Goal: Find contact information: Find contact information

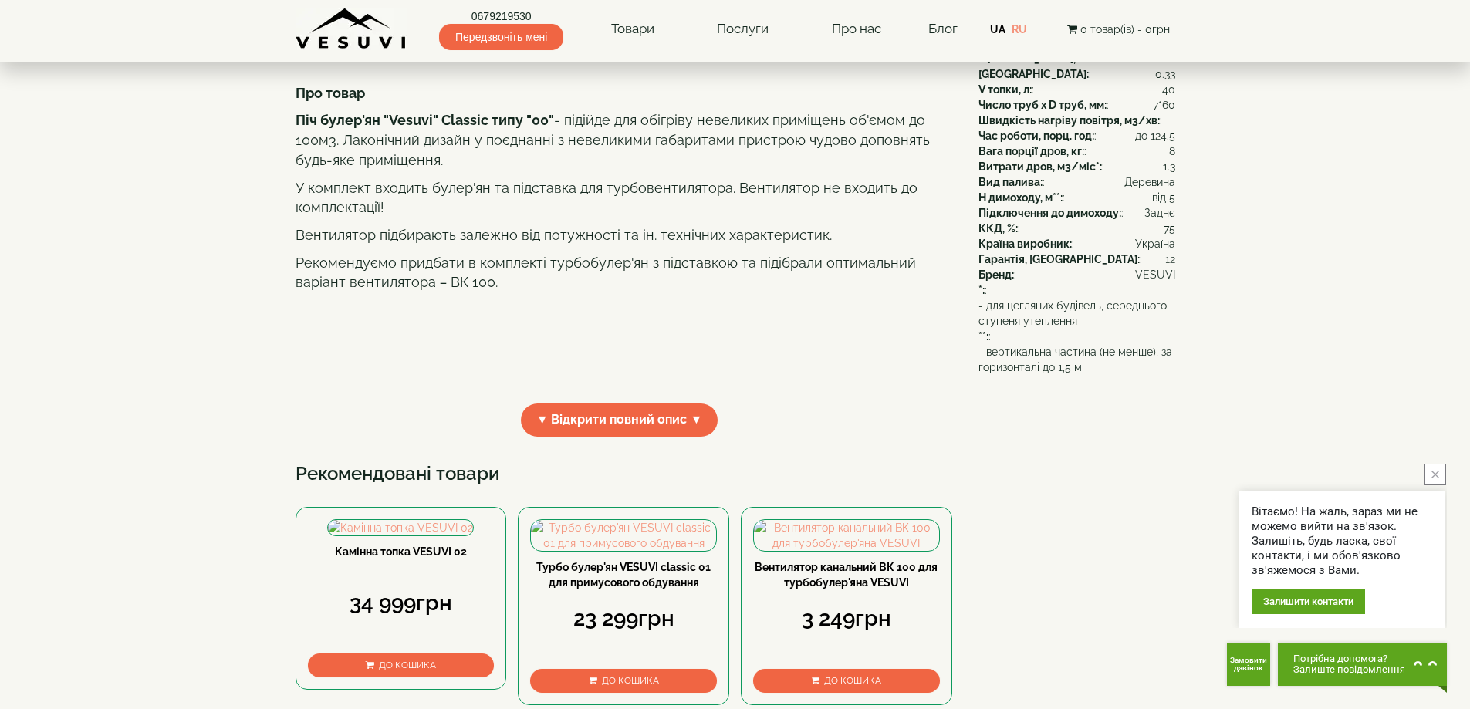
scroll to position [515, 0]
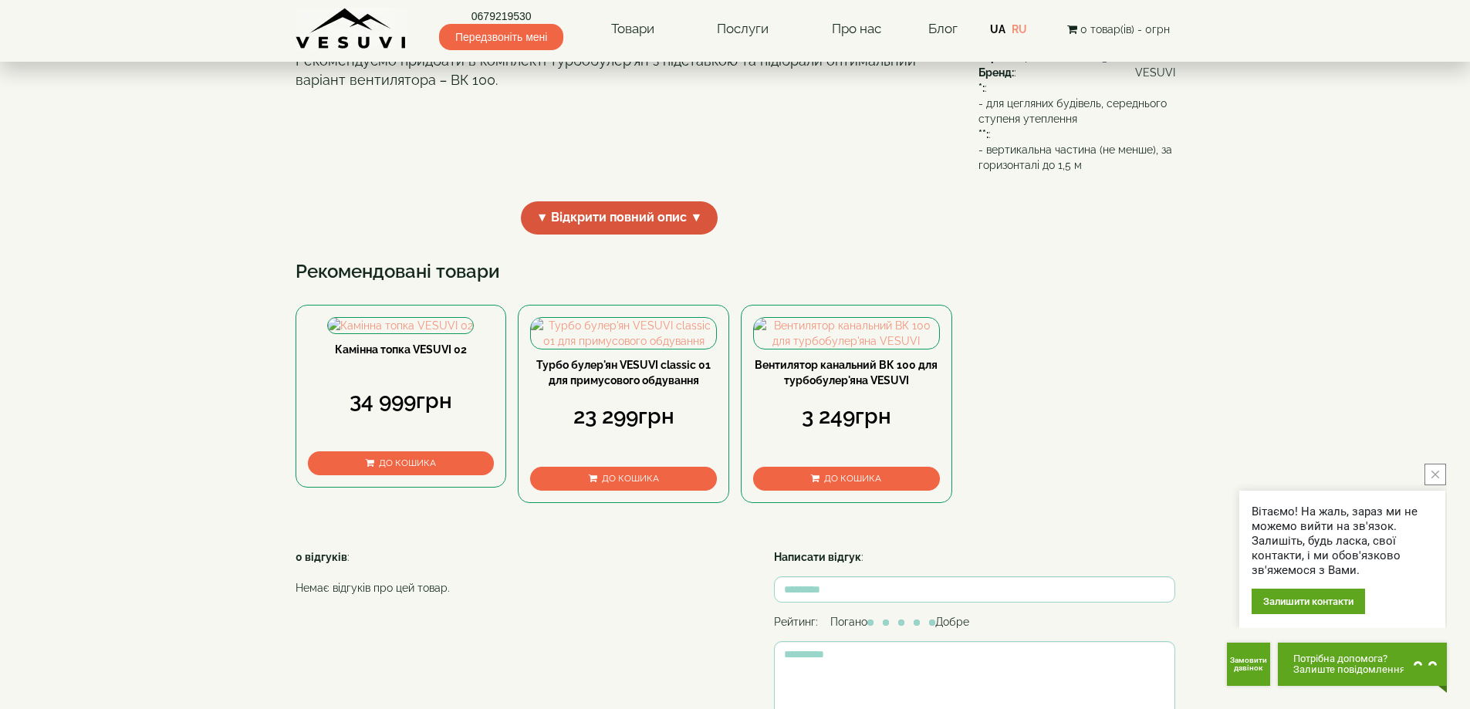
click at [569, 235] on span "▼ Відкрити повний опис ▼" at bounding box center [620, 217] width 198 height 33
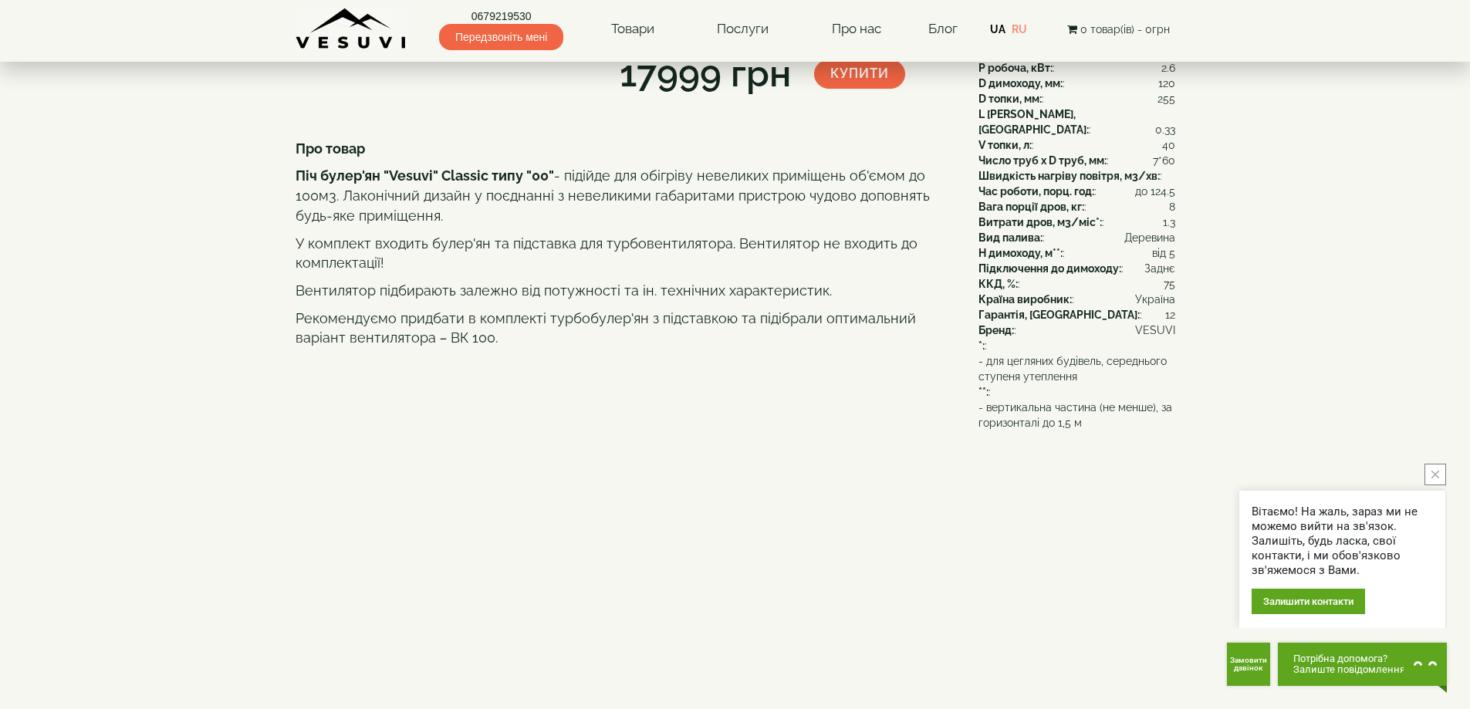
scroll to position [0, 0]
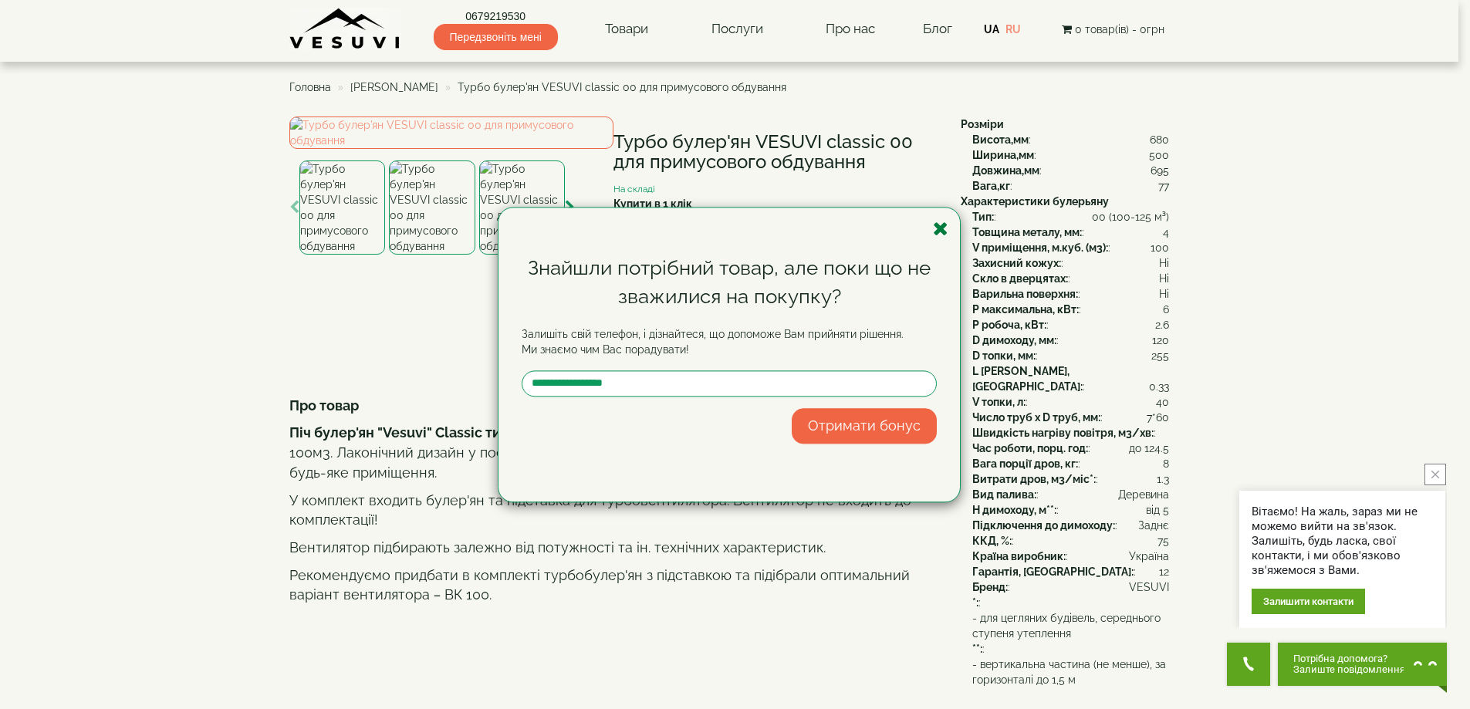
click at [945, 226] on icon "button" at bounding box center [940, 228] width 15 height 19
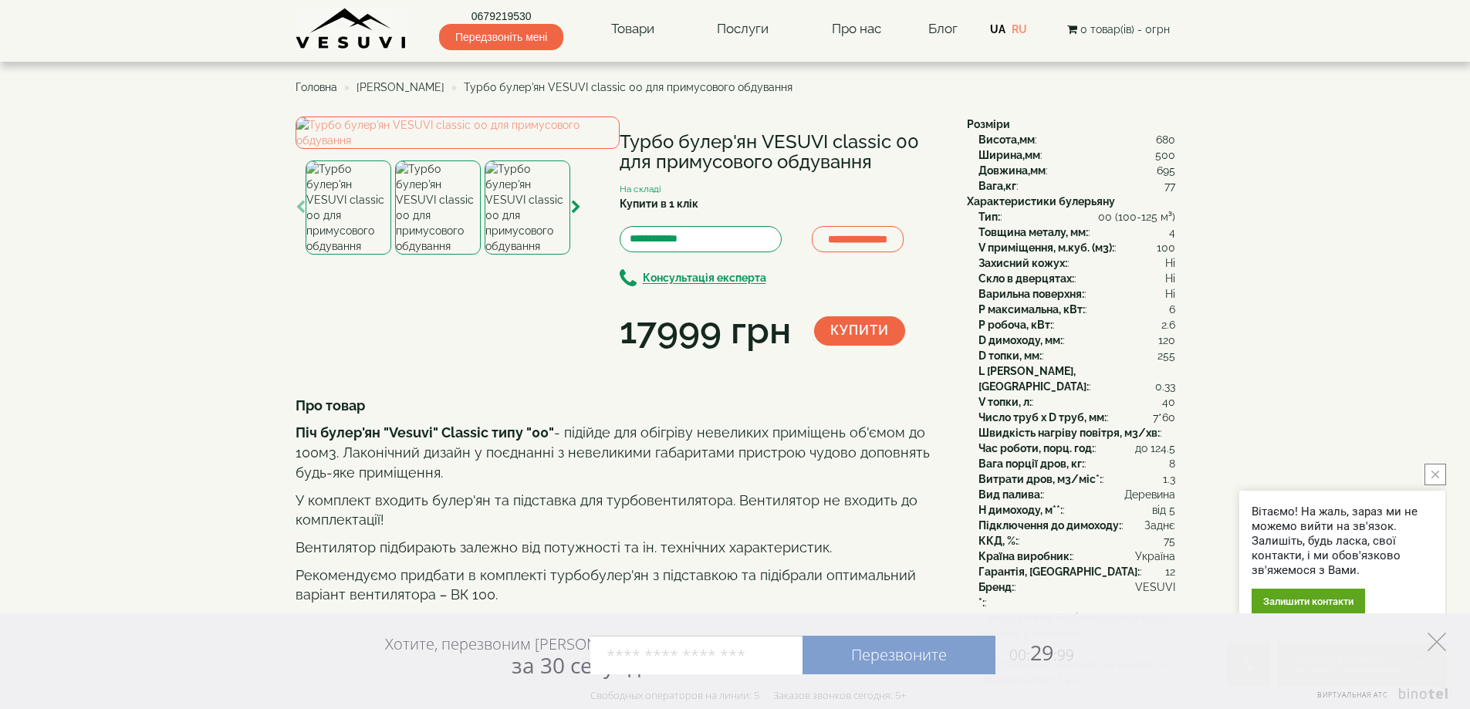
click at [1437, 647] on icon at bounding box center [1436, 642] width 19 height 19
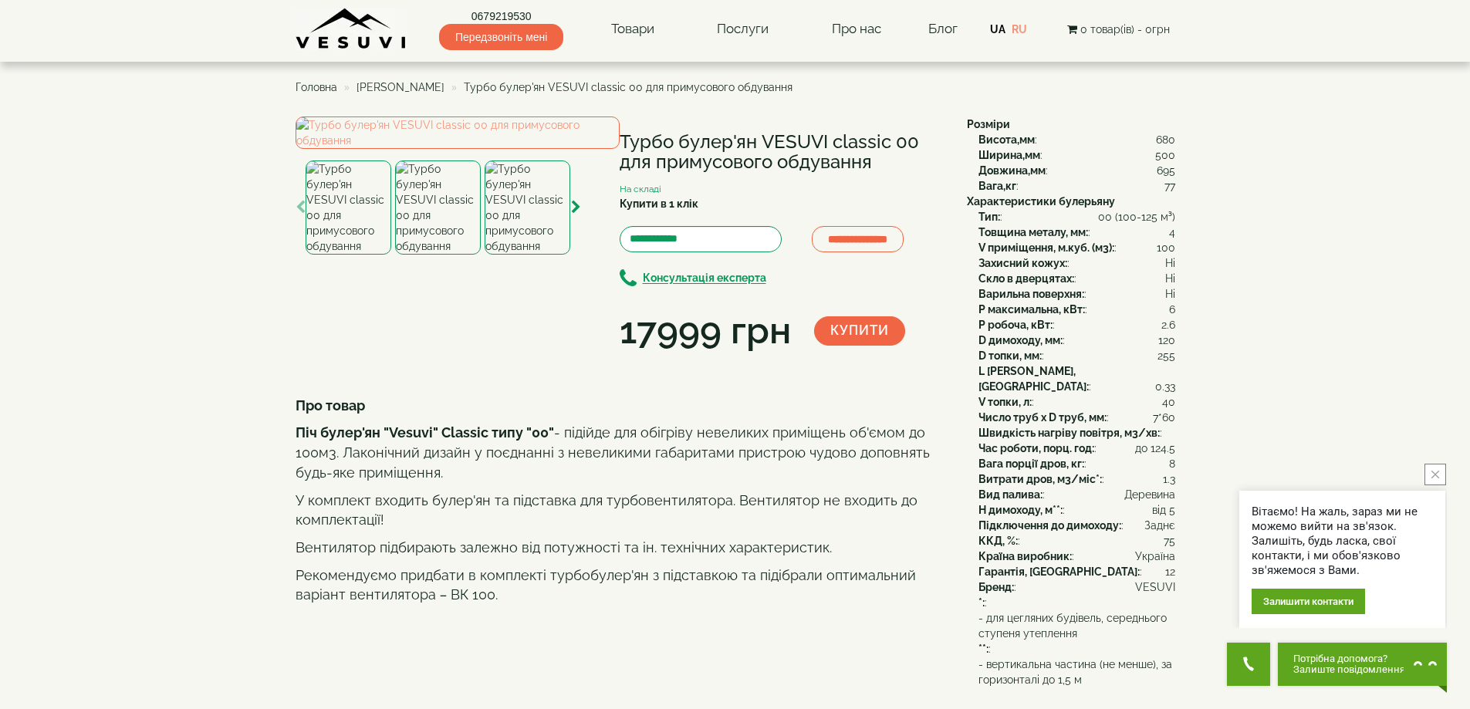
click at [1440, 471] on button "close button" at bounding box center [1435, 475] width 22 height 22
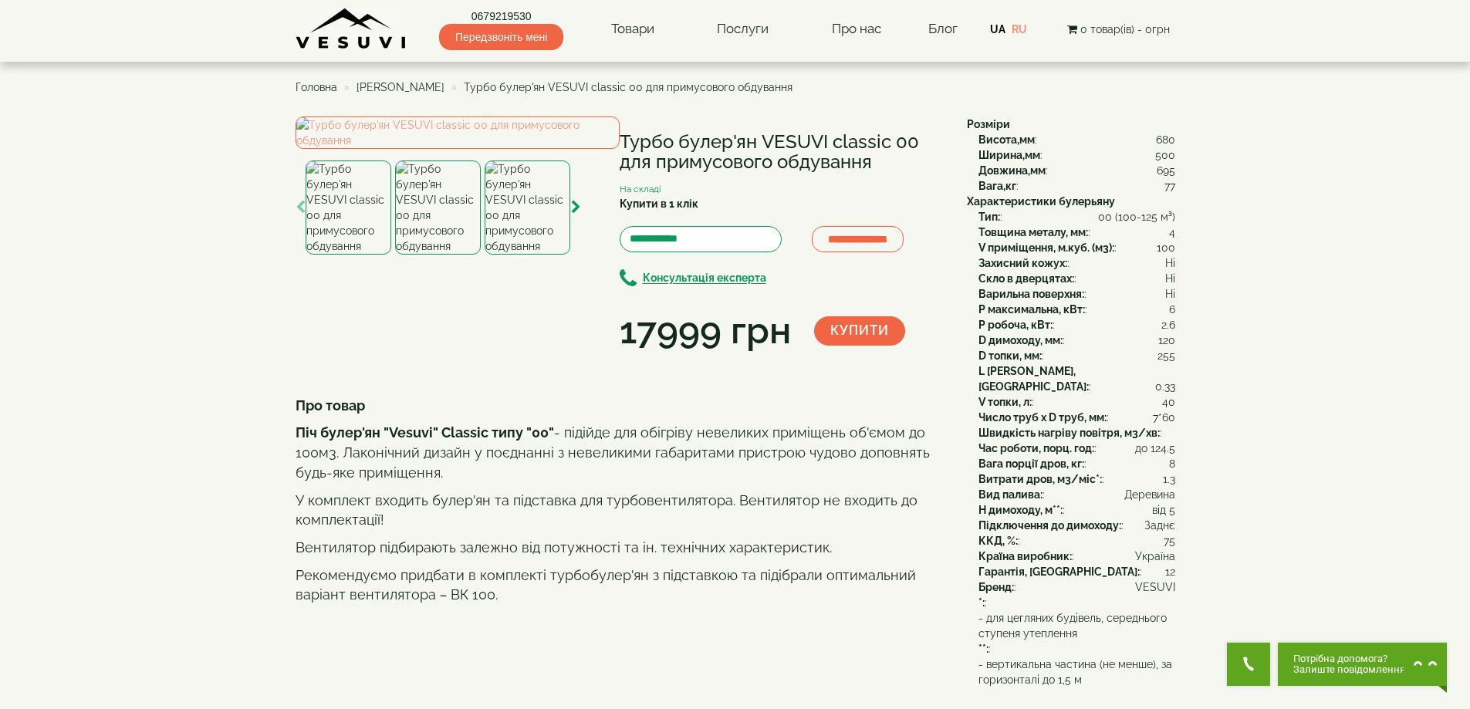
click at [627, 558] on p "Вентилятор підбирають залежно від потужності та ін. технічних характеристик." at bounding box center [620, 548] width 648 height 20
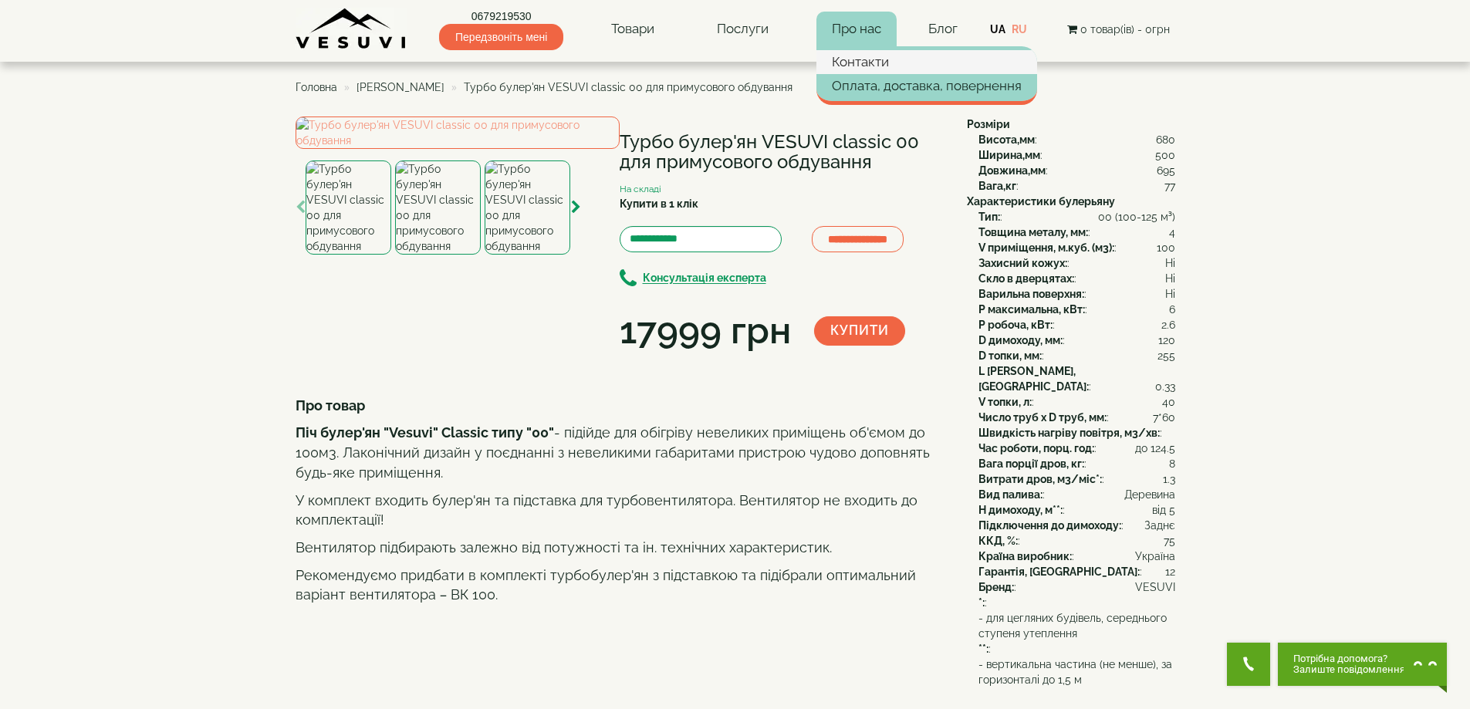
click at [857, 60] on link "Контакти" at bounding box center [926, 61] width 221 height 23
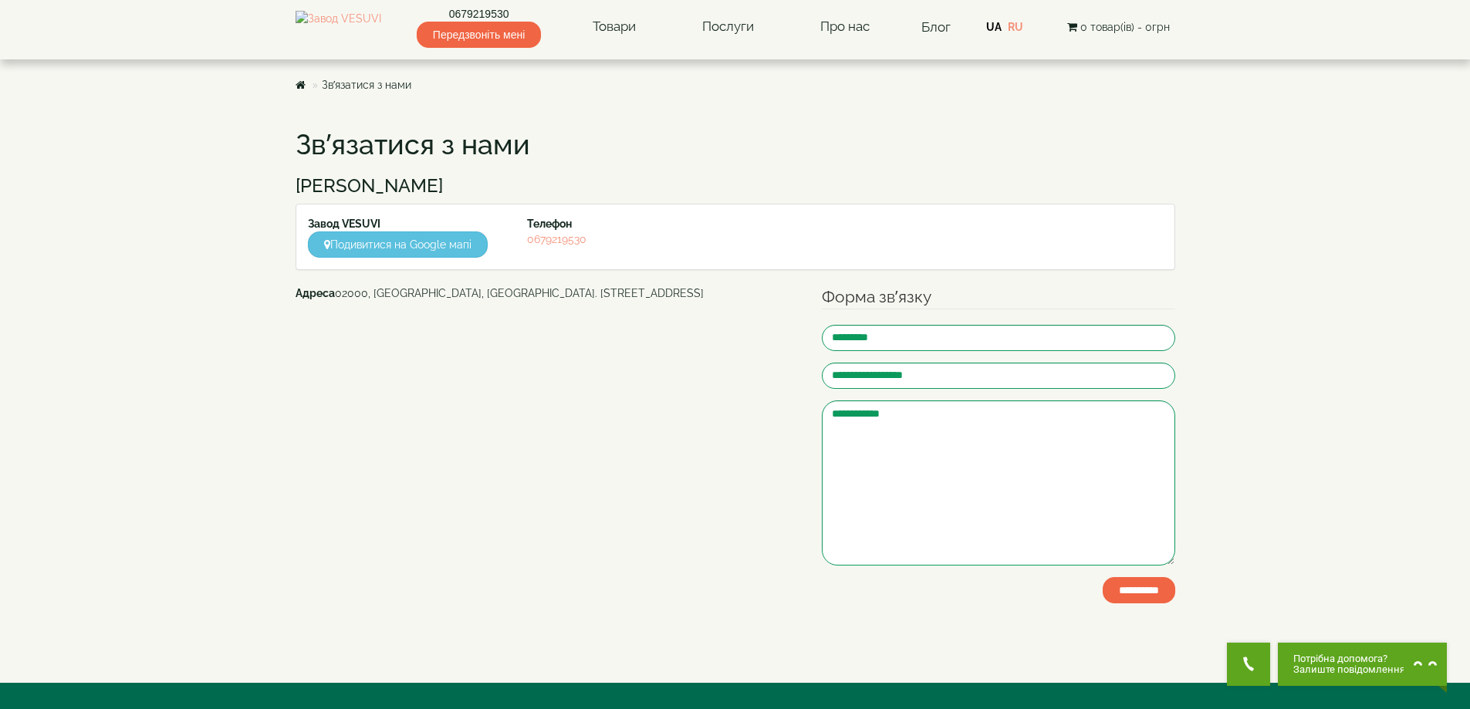
scroll to position [242, 0]
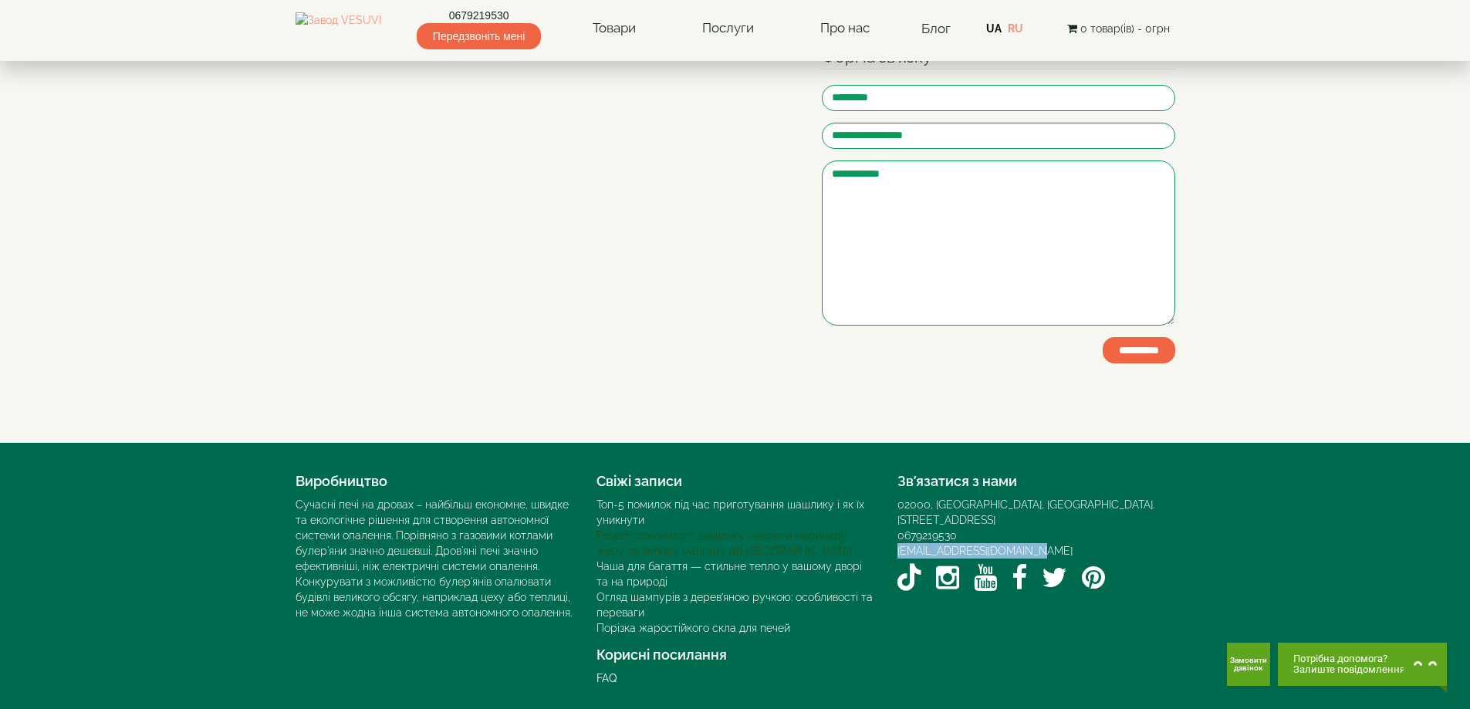
drag, startPoint x: 1049, startPoint y: 539, endPoint x: 769, endPoint y: 539, distance: 280.1
click at [886, 532] on div "Зв’язатися з нами 02000, Україна, м. Київ, Мисливський провулок, 1Б 0679219530 …" at bounding box center [1036, 531] width 301 height 131
copy link "[EMAIL_ADDRESS][DOMAIN_NAME]"
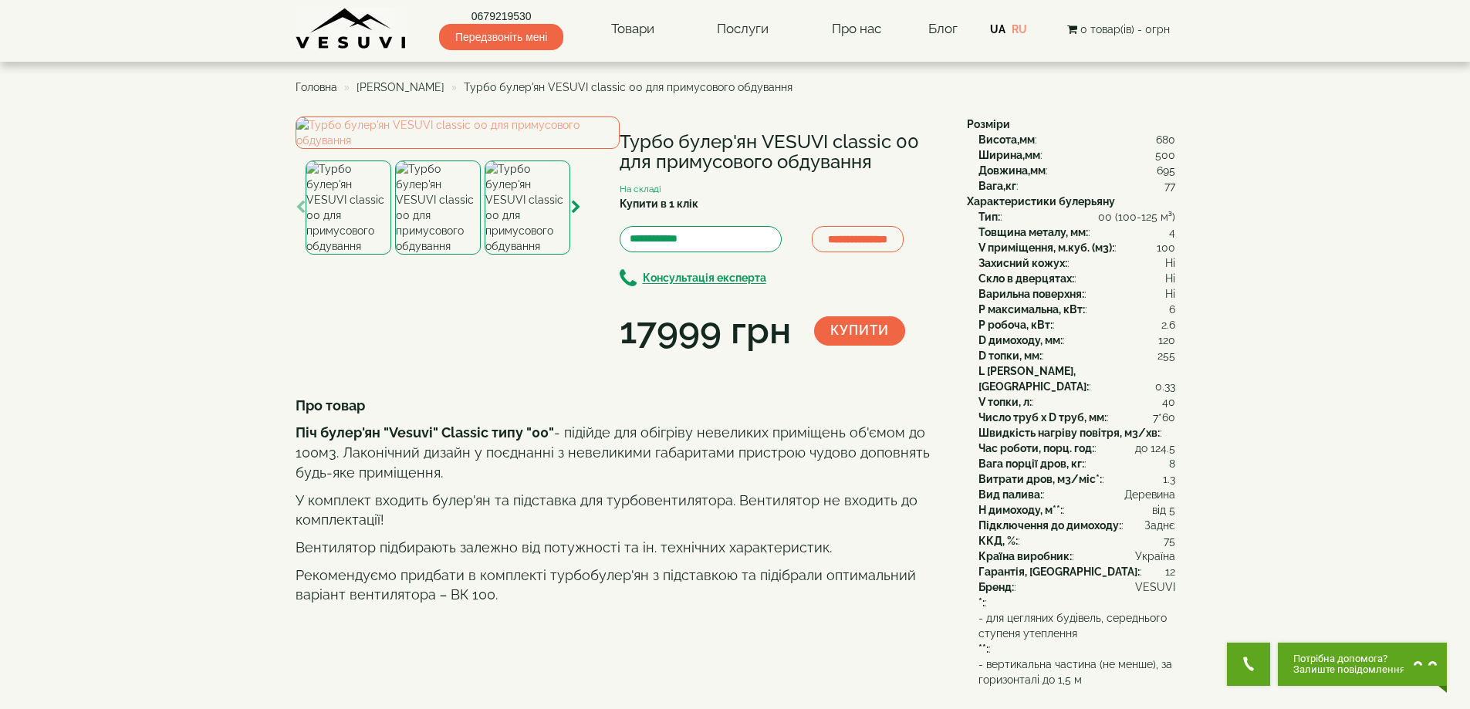
click at [710, 130] on div "**********" at bounding box center [782, 237] width 324 height 241
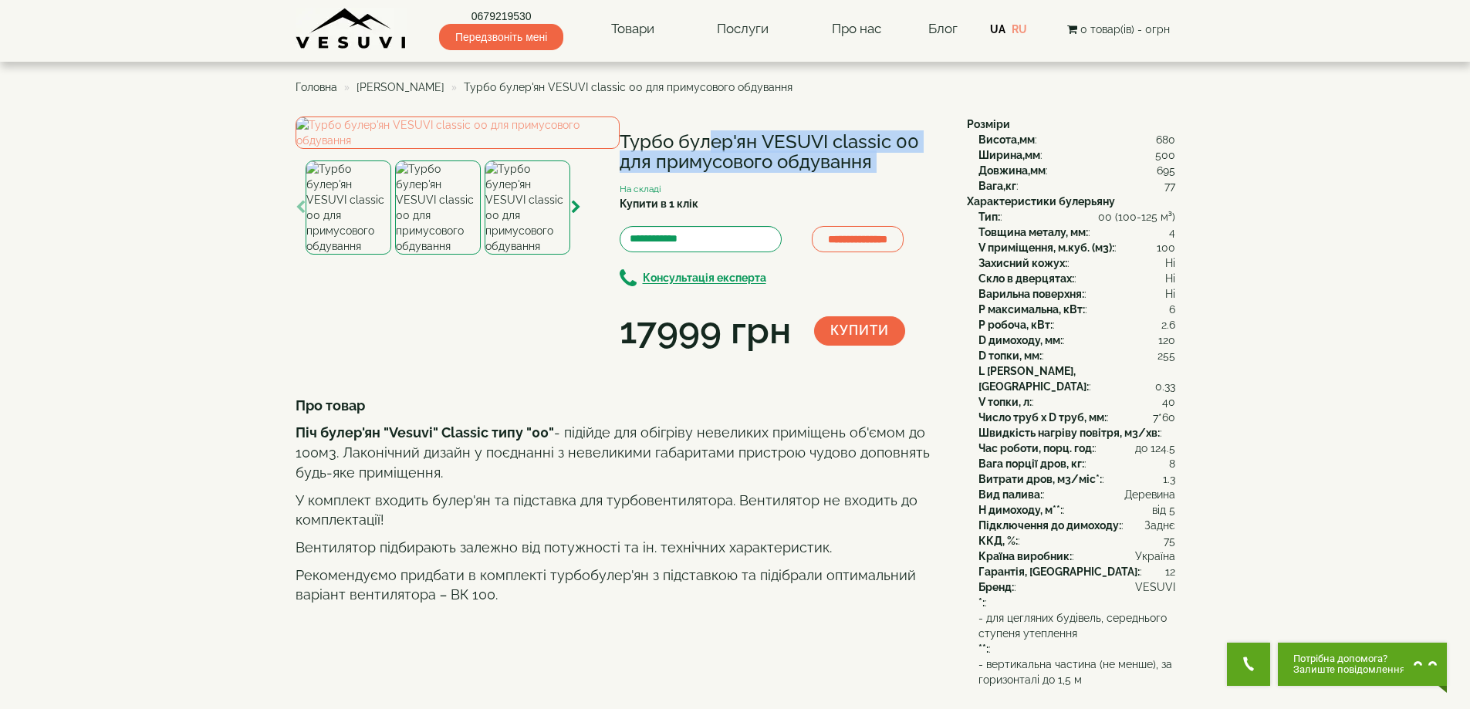
click at [710, 130] on div "**********" at bounding box center [782, 237] width 324 height 241
copy div "Турбо булер'ян VESUVI classic 00 для примусового обдування"
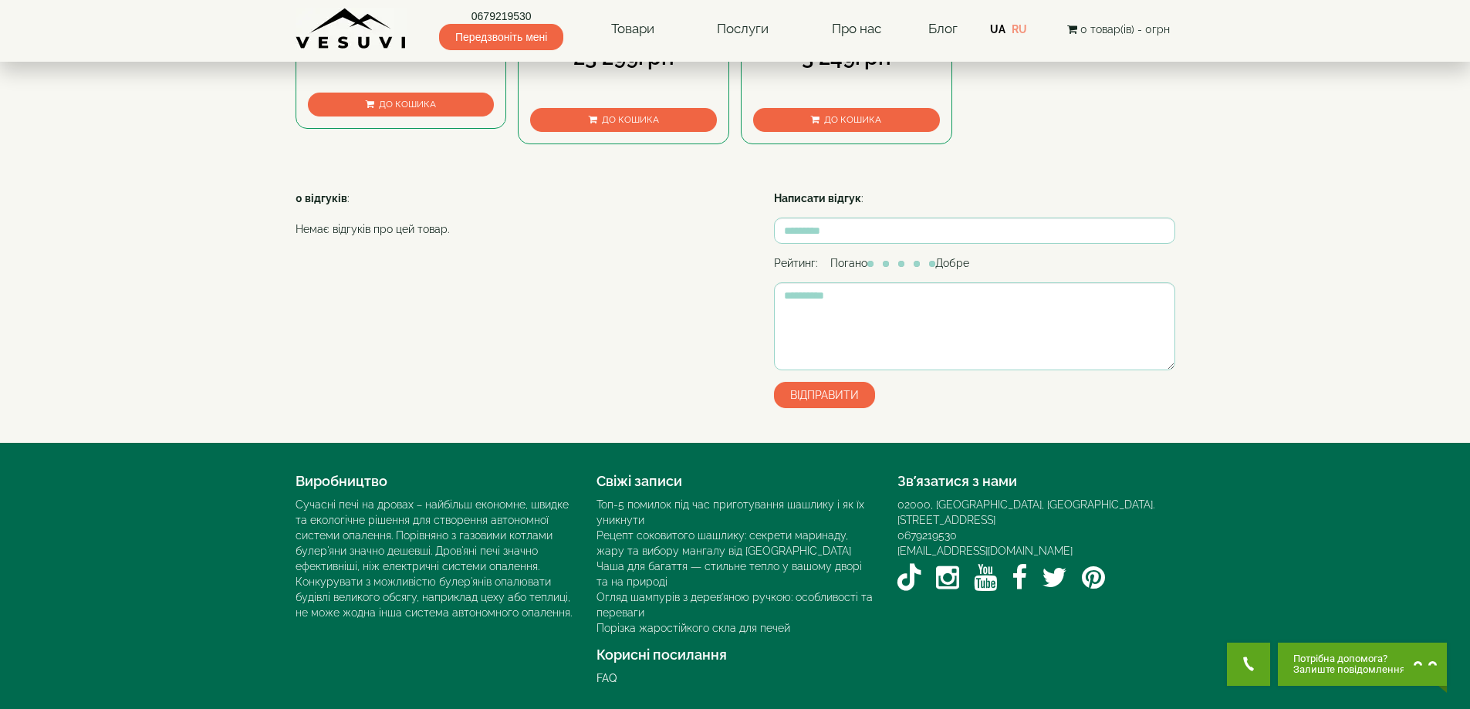
scroll to position [654, 0]
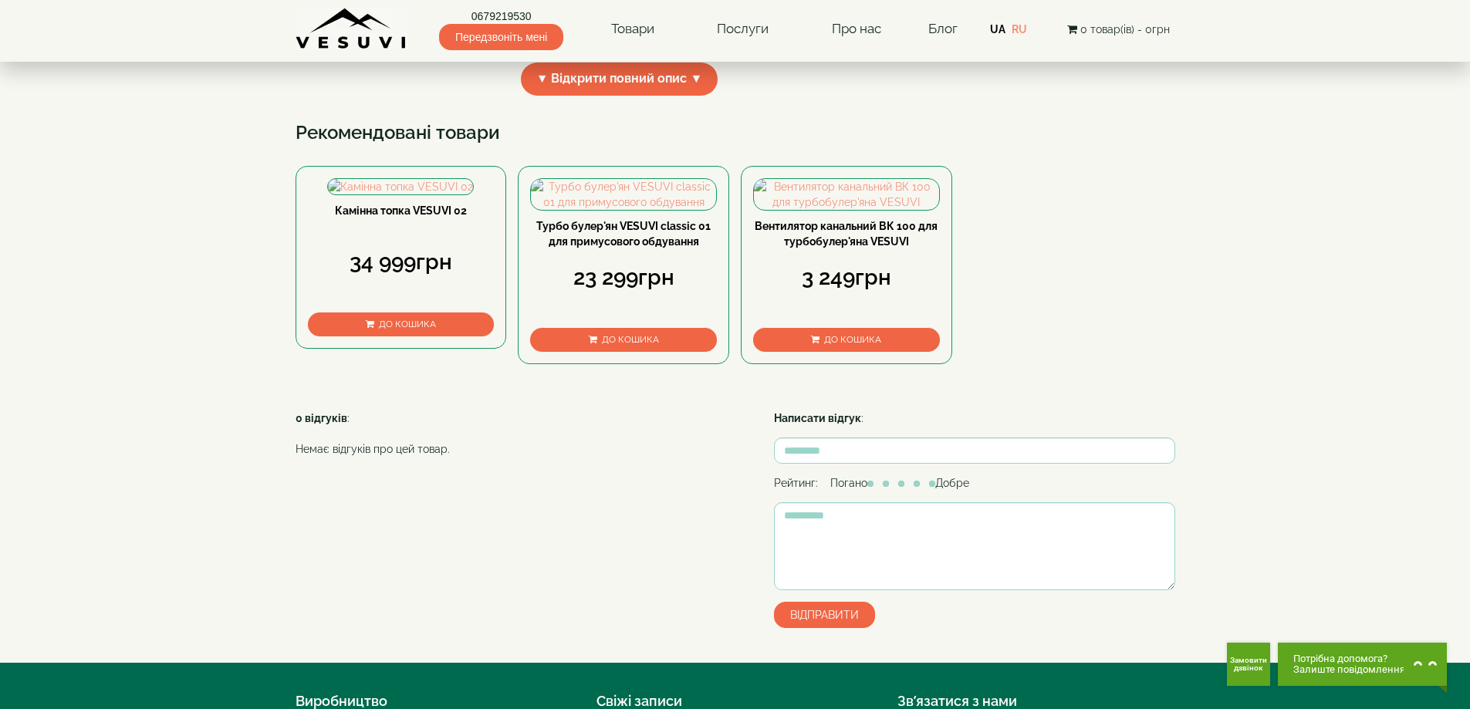
click at [866, 248] on link "Вентилятор канальний ВК 100 для турбобулер'яна VESUVI" at bounding box center [846, 234] width 183 height 28
